Goal: Information Seeking & Learning: Learn about a topic

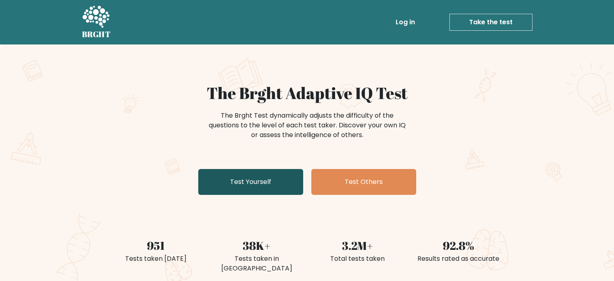
click at [257, 173] on link "Test Yourself" at bounding box center [250, 182] width 105 height 26
